Goal: Information Seeking & Learning: Learn about a topic

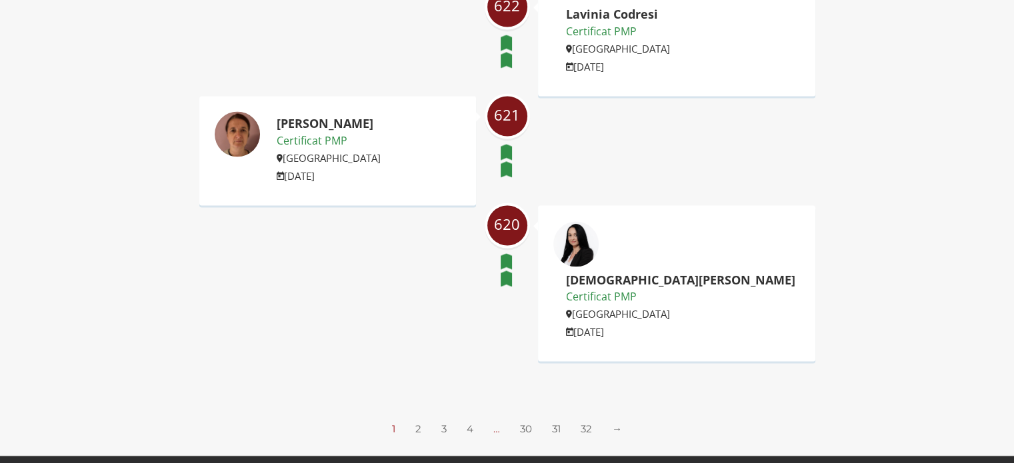
scroll to position [2133, 0]
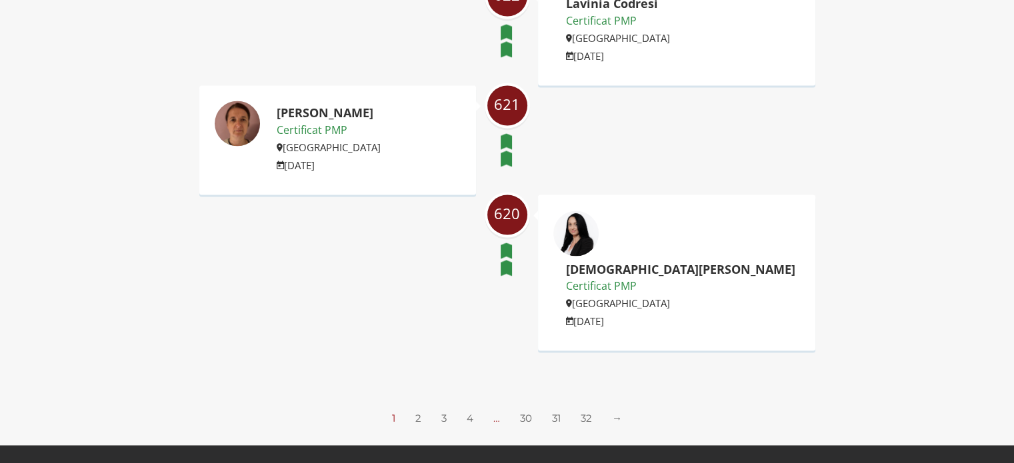
click at [421, 411] on ul "1 2 3 4 … 30 31 32 →" at bounding box center [506, 418] width 247 height 14
click at [416, 411] on link "2" at bounding box center [418, 417] width 6 height 13
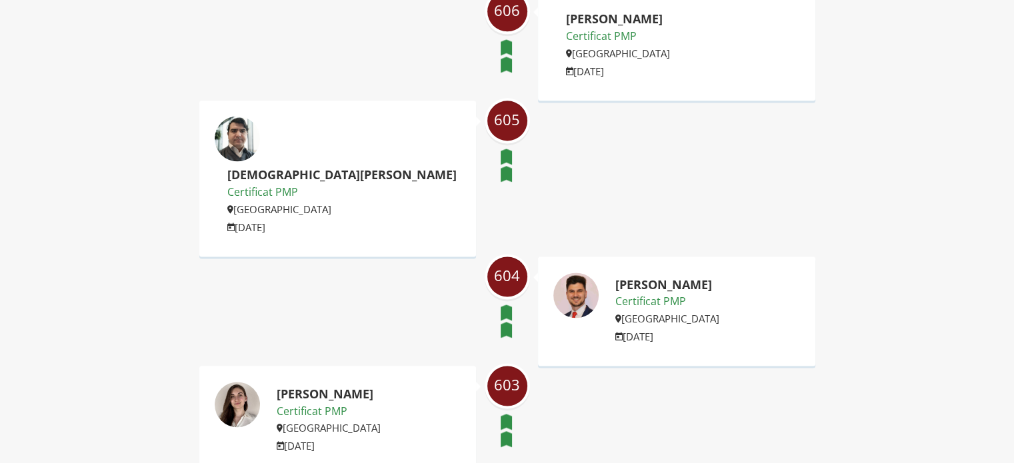
scroll to position [2133, 0]
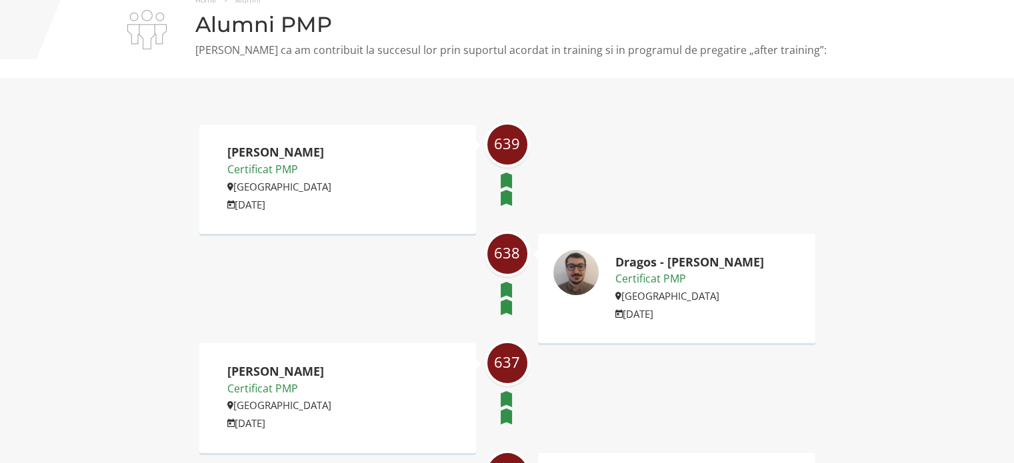
scroll to position [67, 0]
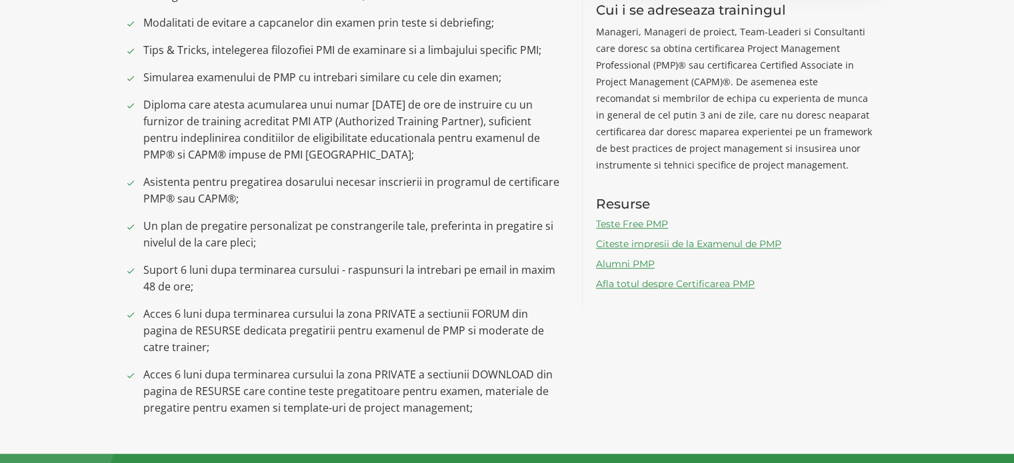
scroll to position [1067, 0]
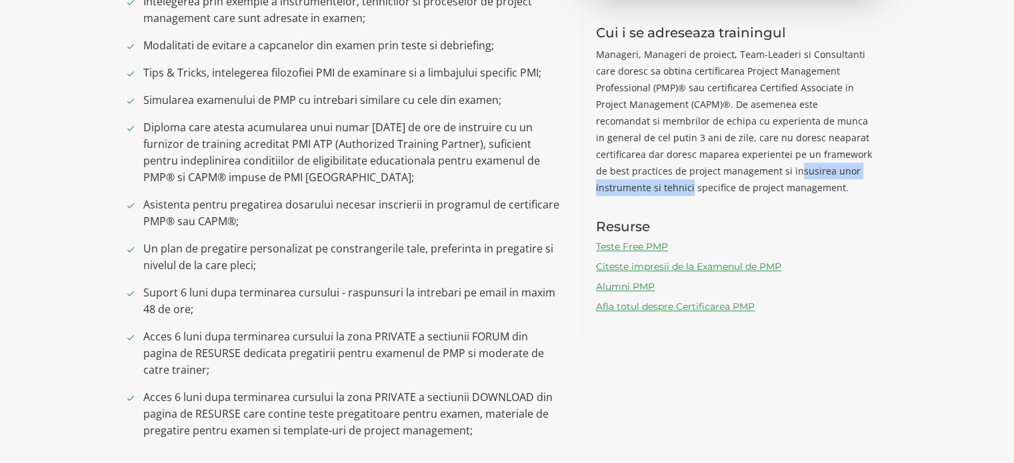
drag, startPoint x: 717, startPoint y: 169, endPoint x: 883, endPoint y: 169, distance: 165.3
click at [883, 169] on div "Cui i se adreseaza trainingul Manageri, Manageri de proiect, Team-Leaderi si Co…" at bounding box center [734, 172] width 305 height 321
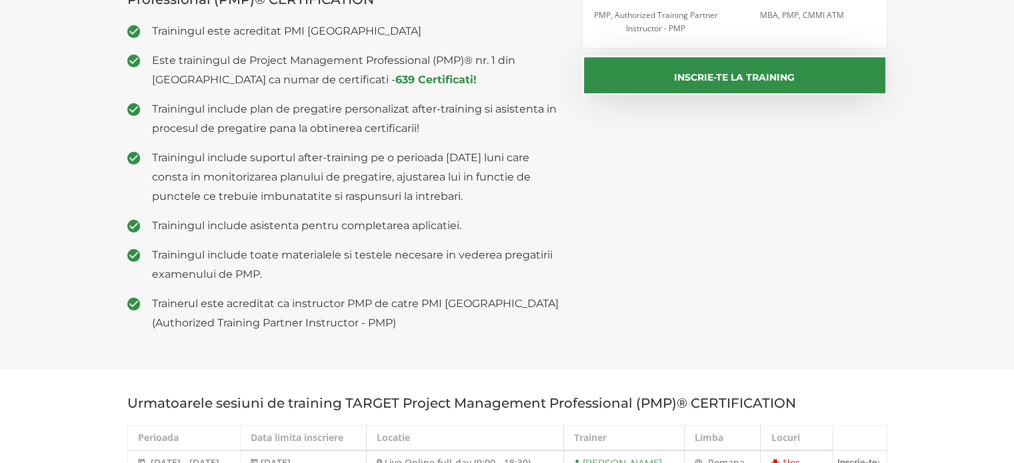
scroll to position [333, 0]
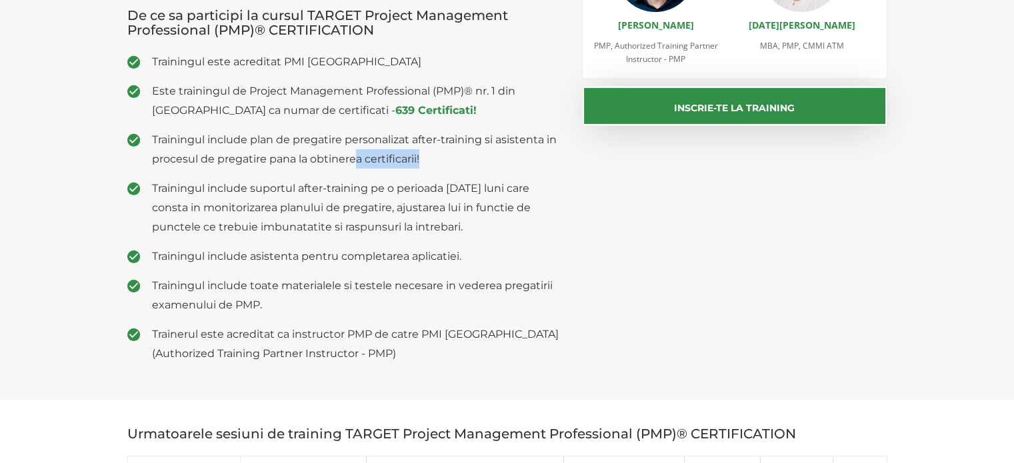
drag, startPoint x: 355, startPoint y: 157, endPoint x: 440, endPoint y: 157, distance: 85.3
click at [437, 157] on span "Trainingul include plan de pregatire personalizat after-training si asistenta i…" at bounding box center [357, 149] width 411 height 39
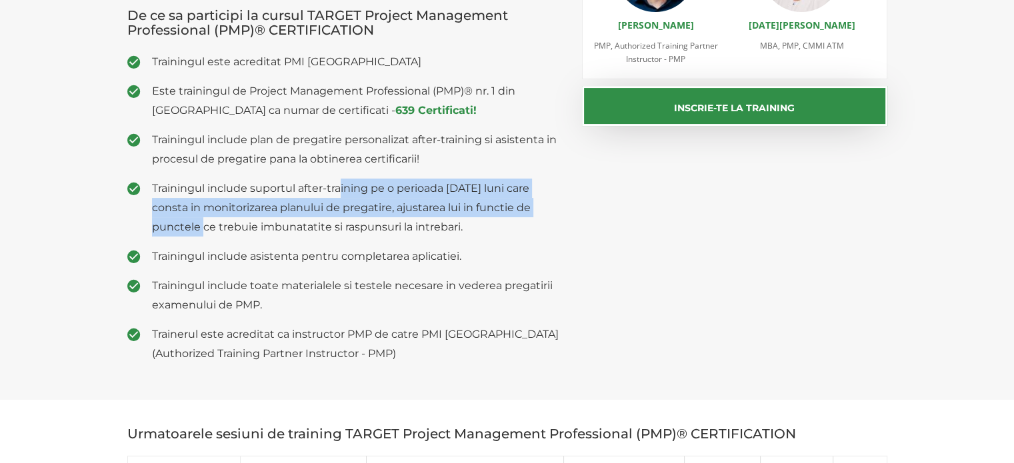
drag, startPoint x: 350, startPoint y: 189, endPoint x: 564, endPoint y: 200, distance: 214.3
click at [564, 200] on div "Alumni PMP PM Access De ce sa participi la cursul TARGET Project Management Pro…" at bounding box center [344, 119] width 455 height 508
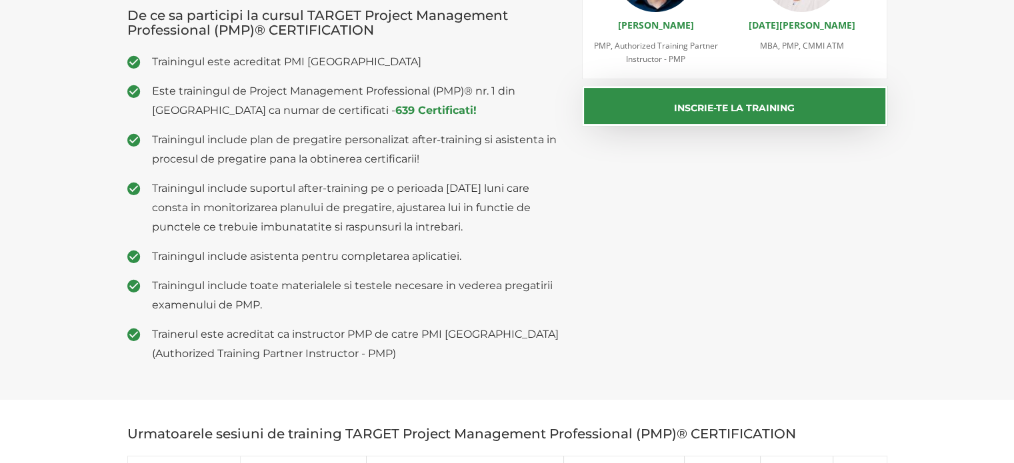
click at [331, 230] on span "Trainingul include suportul after-training pe o perioada de 6 luni care consta …" at bounding box center [357, 208] width 411 height 58
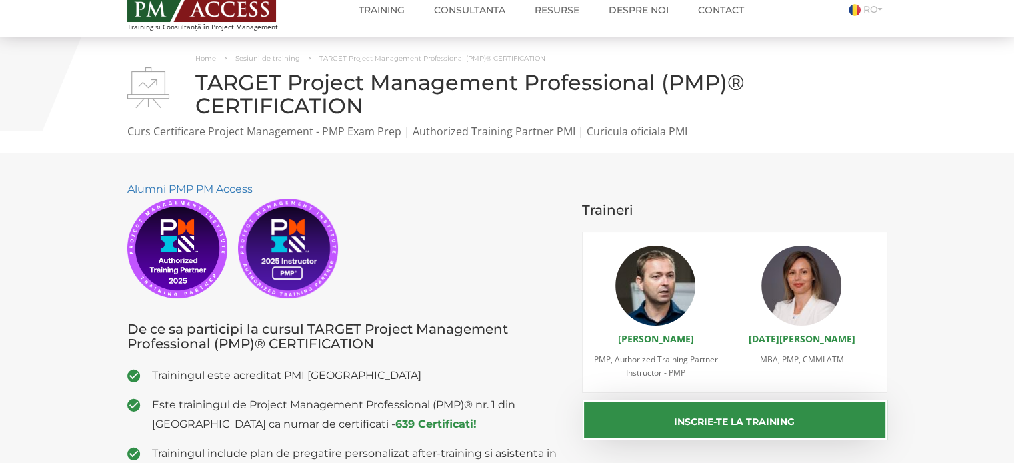
scroll to position [0, 0]
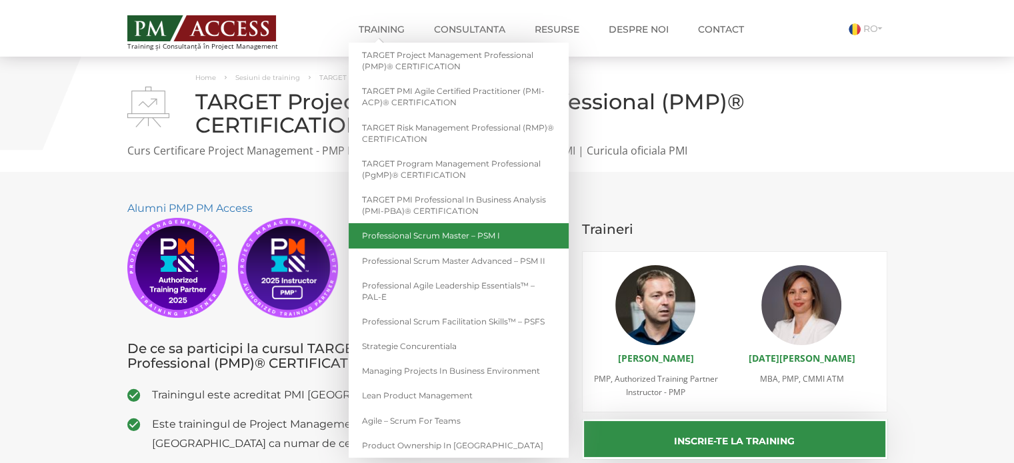
click at [462, 239] on link "Professional Scrum Master – PSM I" at bounding box center [459, 235] width 220 height 25
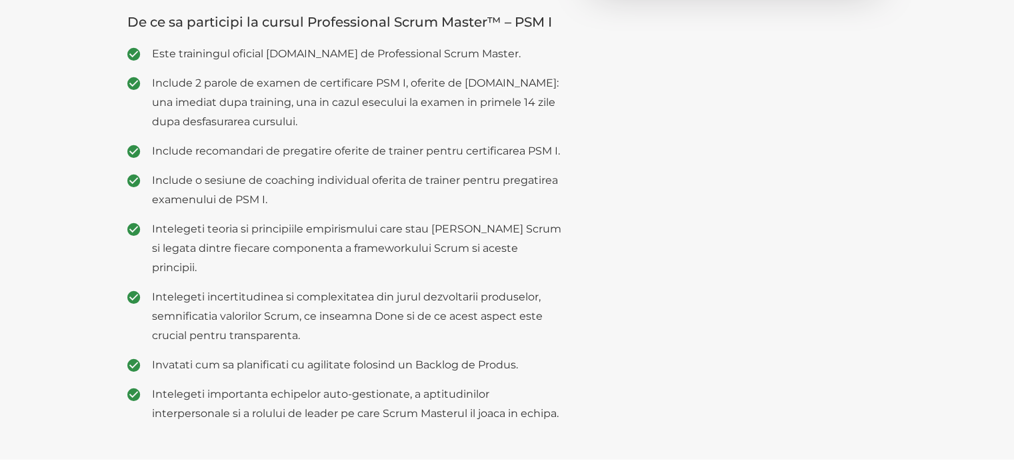
scroll to position [467, 0]
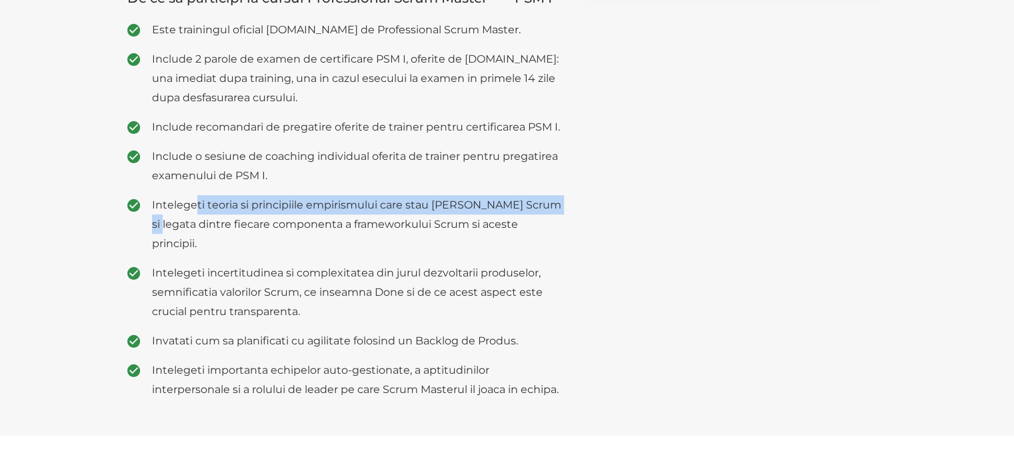
drag, startPoint x: 213, startPoint y: 201, endPoint x: 576, endPoint y: 202, distance: 362.7
click at [576, 202] on div "Include examenul de certificare Professional Scrum Master I (PSM I) Professiona…" at bounding box center [507, 59] width 780 height 699
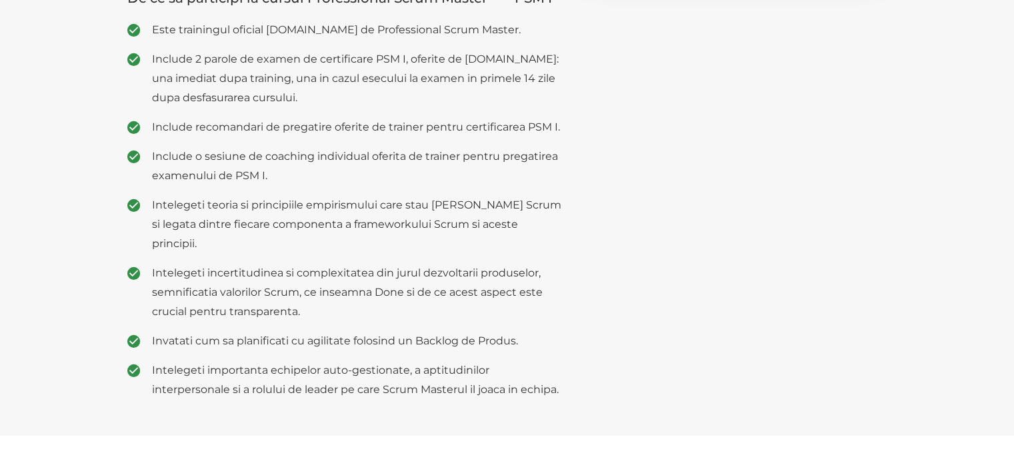
click at [528, 223] on span "Intelegeti teoria si principiile empirismului care stau la baza Scrum si legata…" at bounding box center [357, 224] width 411 height 58
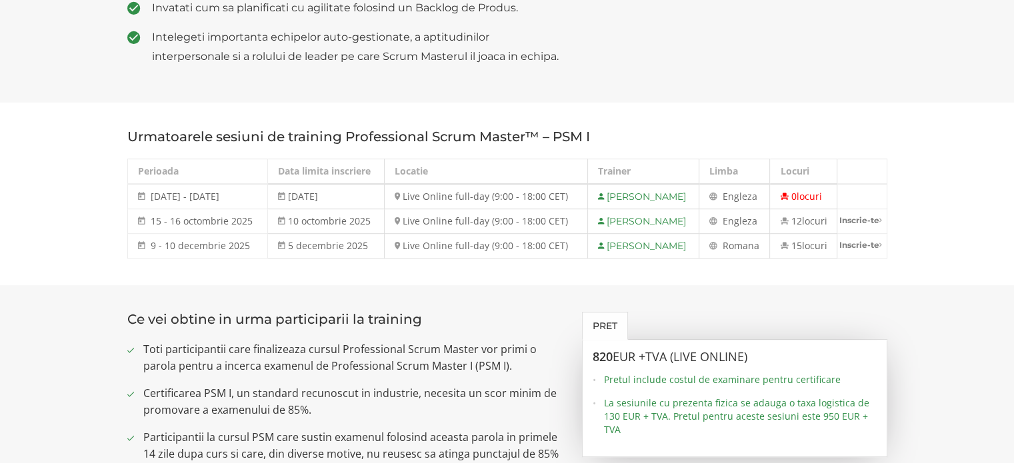
scroll to position [867, 0]
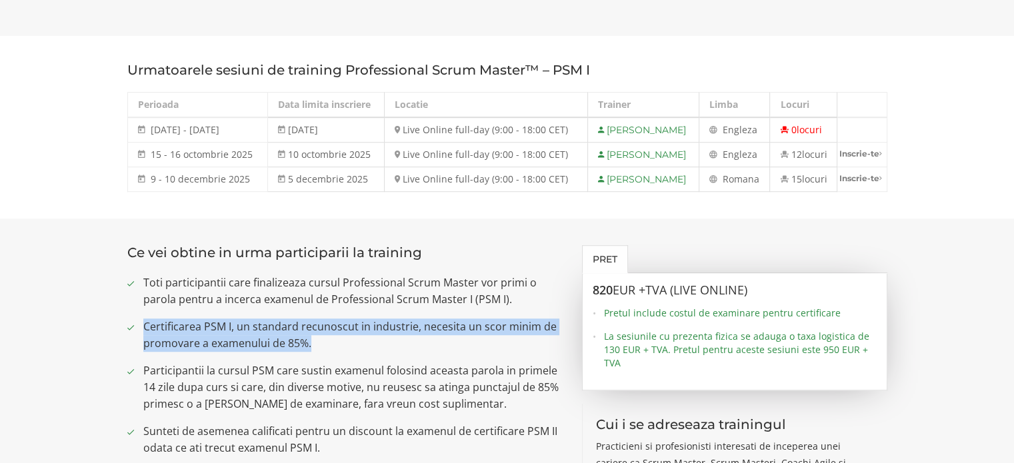
drag, startPoint x: 325, startPoint y: 323, endPoint x: 128, endPoint y: 309, distance: 197.8
click at [128, 319] on li "Certificarea PSM I, un standard recunoscut in industrie, necesita un scor minim…" at bounding box center [344, 335] width 435 height 33
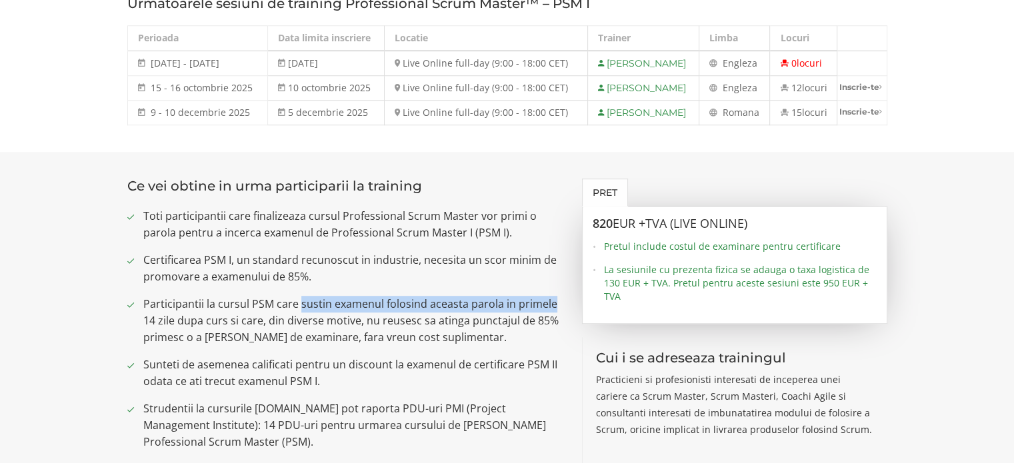
drag, startPoint x: 299, startPoint y: 285, endPoint x: 548, endPoint y: 289, distance: 248.7
click at [553, 296] on span "Participantii la cursul PSM care sustin examenul folosind aceasta parola in pri…" at bounding box center [352, 321] width 419 height 50
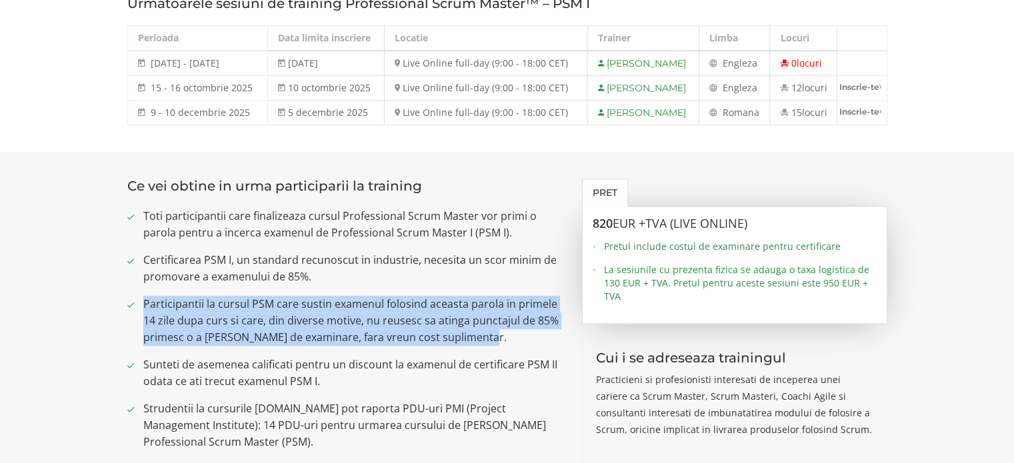
drag, startPoint x: 488, startPoint y: 317, endPoint x: 143, endPoint y: 288, distance: 345.8
click at [143, 296] on span "Participantii la cursul PSM care sustin examenul folosind aceasta parola in pri…" at bounding box center [352, 321] width 419 height 50
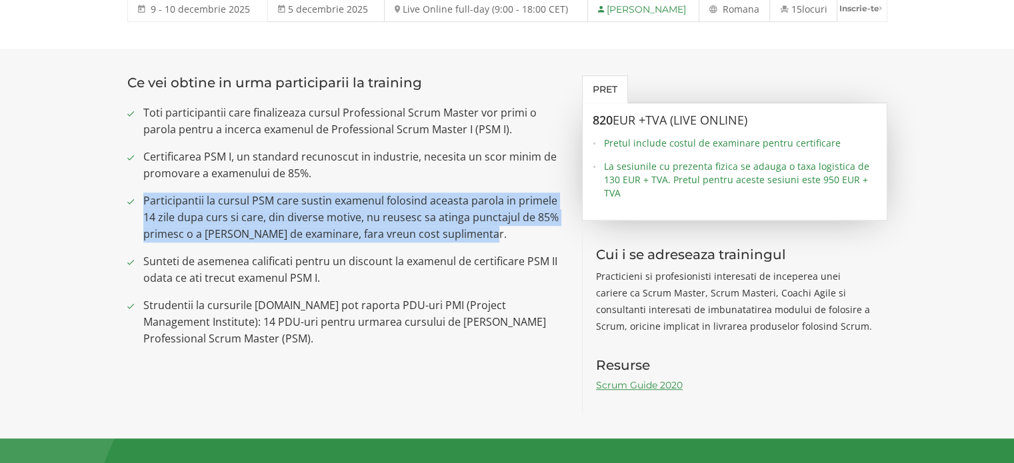
scroll to position [1067, 0]
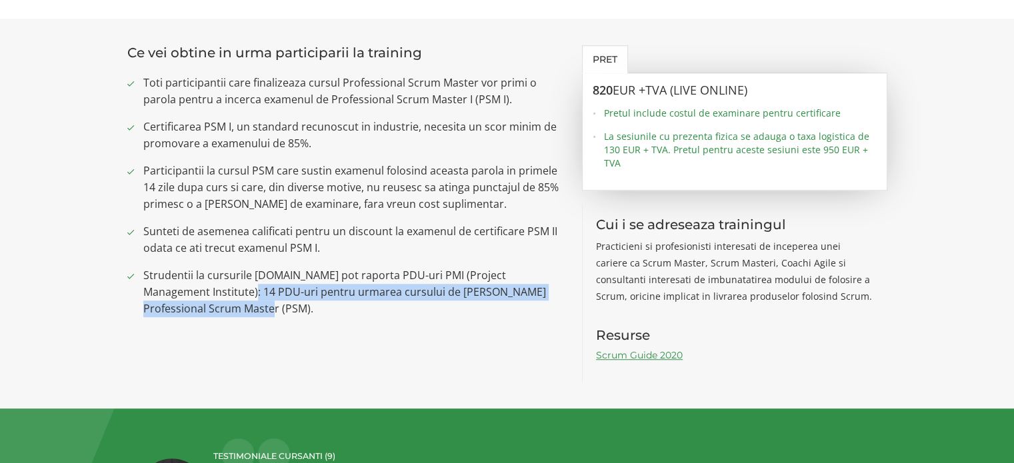
drag, startPoint x: 203, startPoint y: 272, endPoint x: 421, endPoint y: 285, distance: 219.0
click at [315, 285] on span "Strudentii la cursurile Scrum.org pot raporta PDU-uri PMI (Project Management I…" at bounding box center [352, 292] width 419 height 50
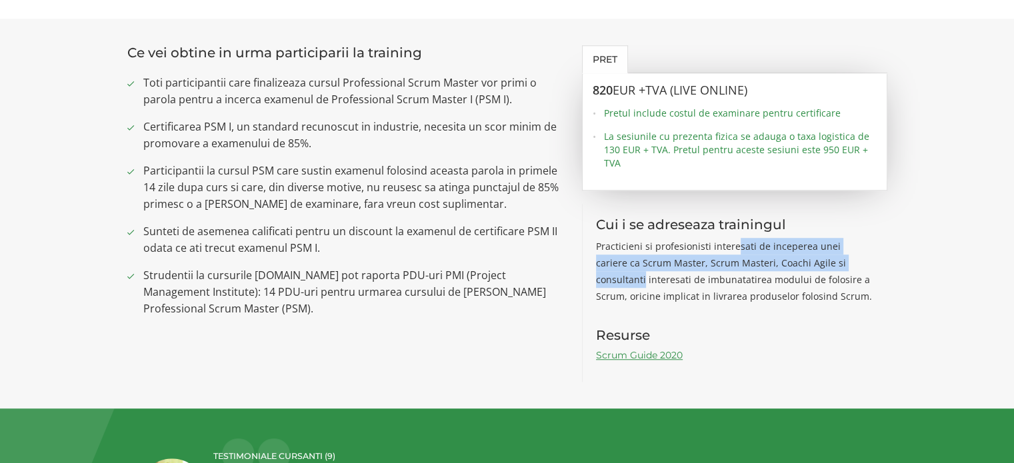
drag, startPoint x: 741, startPoint y: 225, endPoint x: 913, endPoint y: 237, distance: 171.8
click at [912, 237] on section "Ce vei obtine in urma participarii la training Toti participantii care finalize…" at bounding box center [507, 214] width 1014 height 391
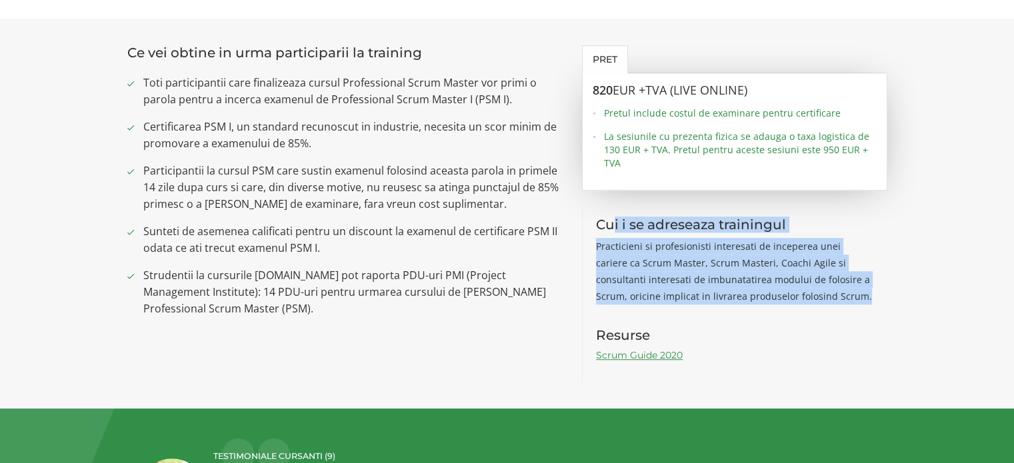
drag, startPoint x: 805, startPoint y: 278, endPoint x: 652, endPoint y: 272, distance: 152.8
click at [600, 213] on div "Cui i se adreseaza trainingul Practicieni si profesionisti interesati de incepe…" at bounding box center [734, 293] width 305 height 178
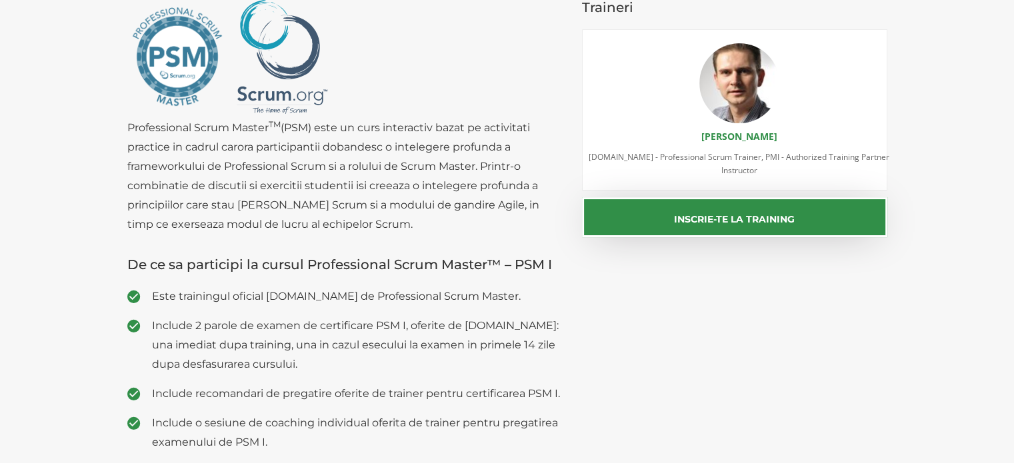
scroll to position [0, 0]
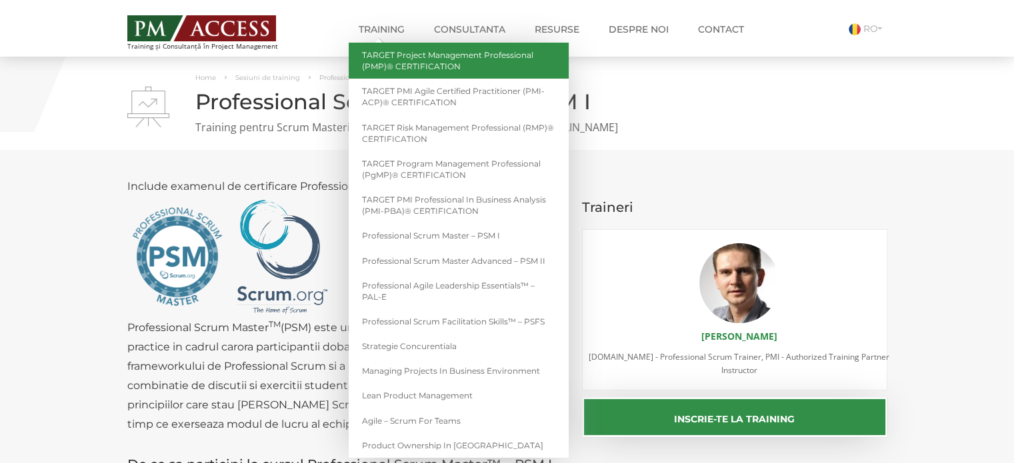
click at [423, 63] on link "TARGET Project Management Professional (PMP)® CERTIFICATION" at bounding box center [459, 61] width 220 height 36
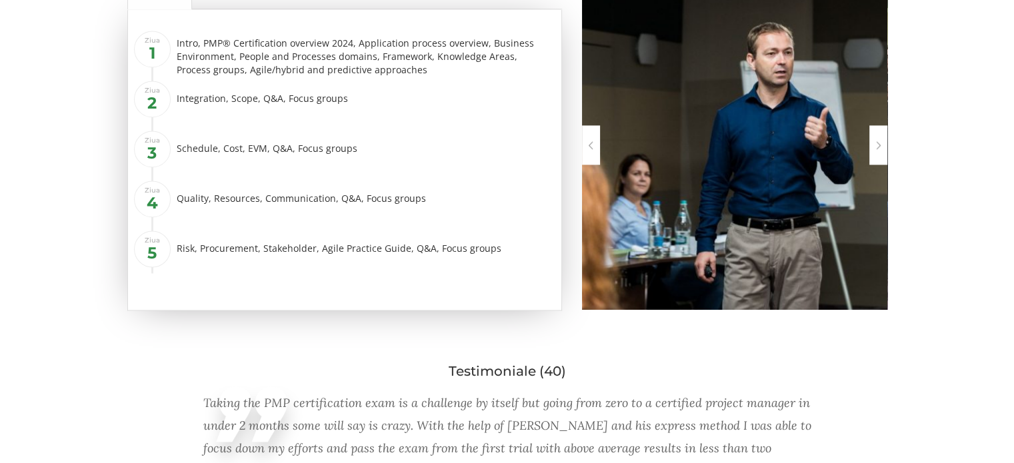
scroll to position [1831, 0]
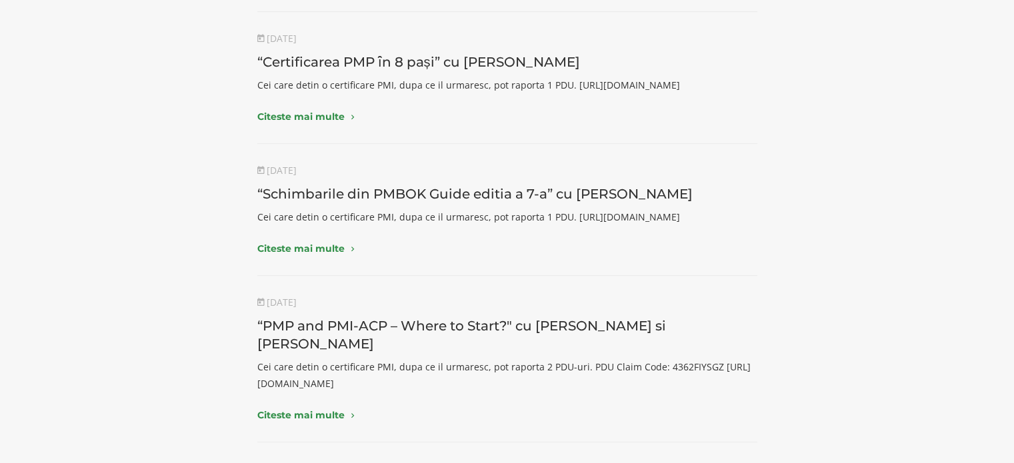
scroll to position [533, 0]
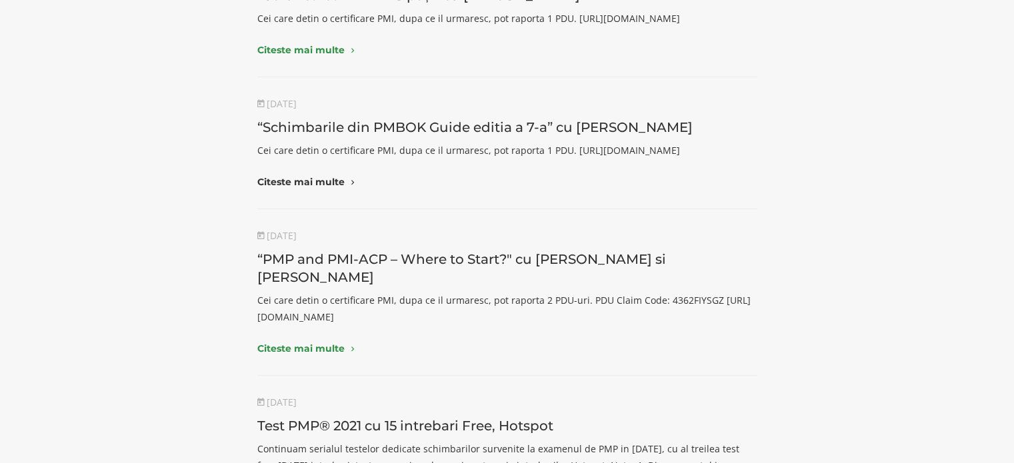
click at [316, 189] on link "Citeste mai multe" at bounding box center [507, 181] width 500 height 13
